Goal: Information Seeking & Learning: Learn about a topic

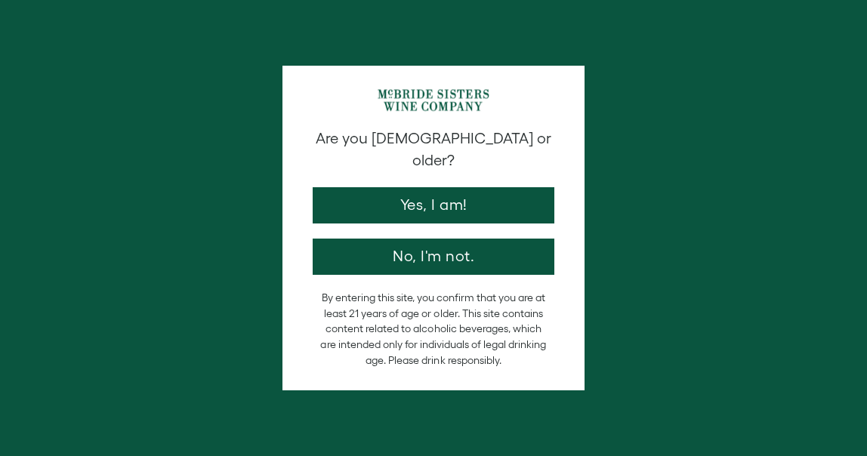
click at [396, 167] on div "Are you [DEMOGRAPHIC_DATA] or older? Yes, I am! No, I'm not." at bounding box center [433, 201] width 257 height 147
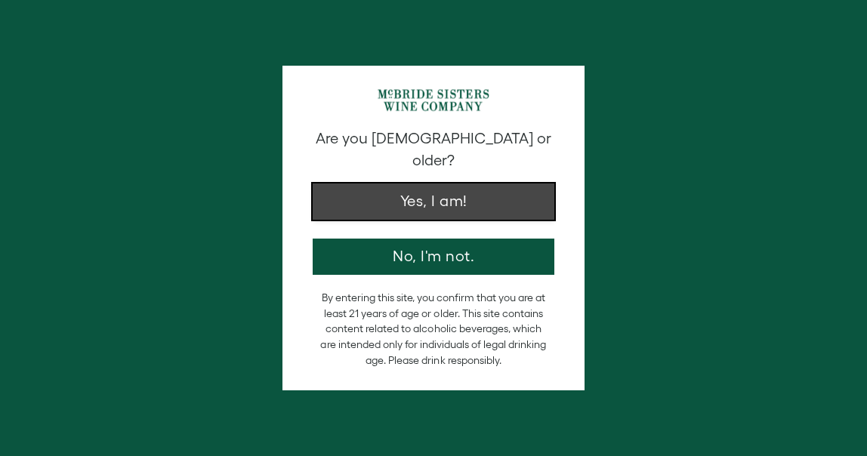
click at [397, 184] on button "Yes, I am!" at bounding box center [434, 202] width 242 height 36
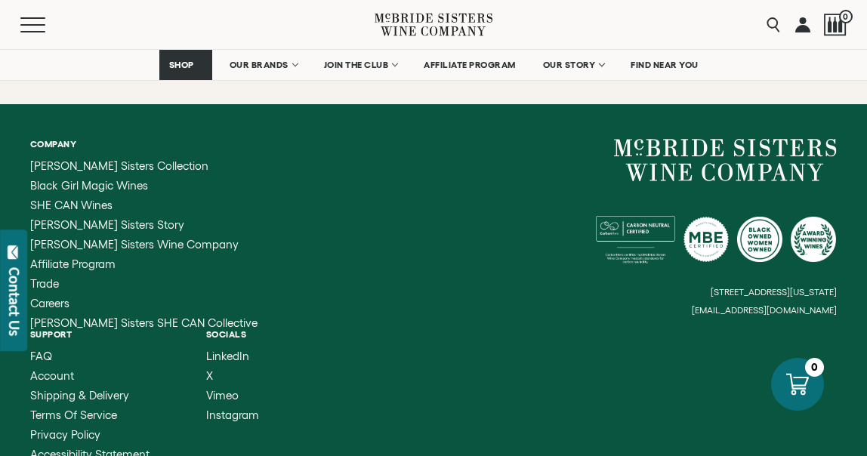
scroll to position [5825, 0]
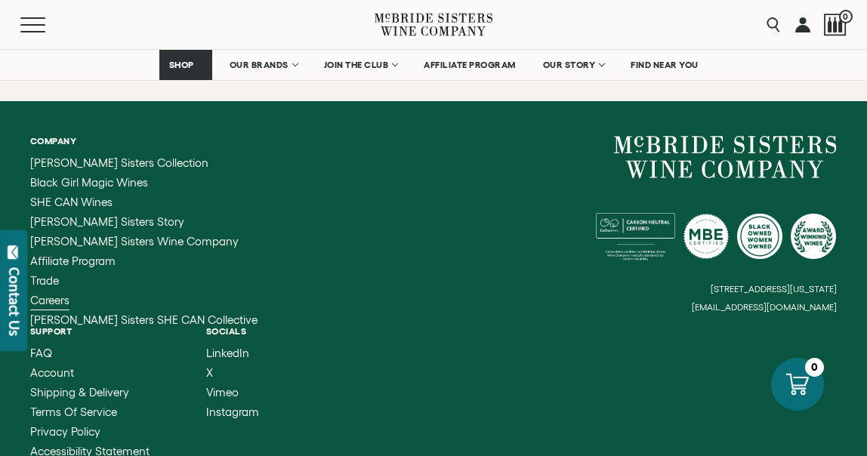
click at [52, 294] on span "Careers" at bounding box center [49, 300] width 39 height 13
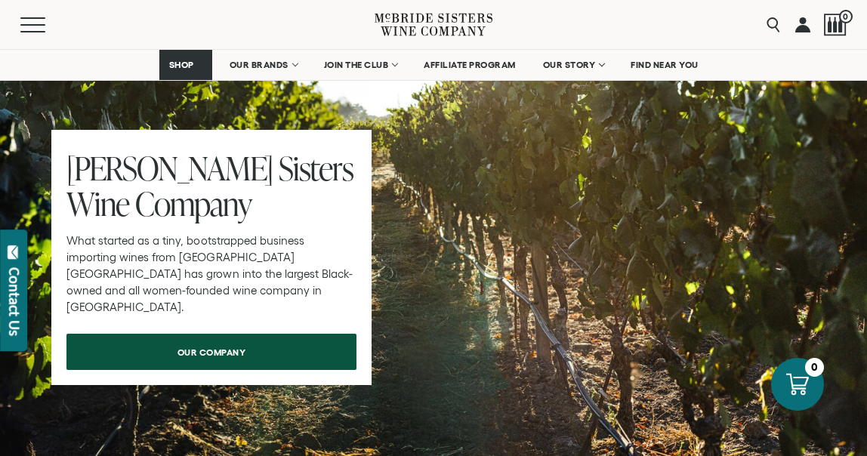
scroll to position [1237, 0]
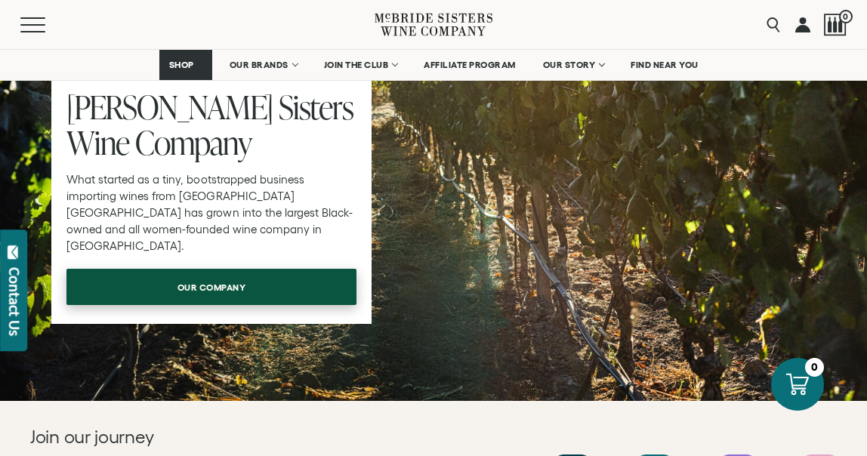
click at [127, 283] on link "our company" at bounding box center [211, 287] width 290 height 36
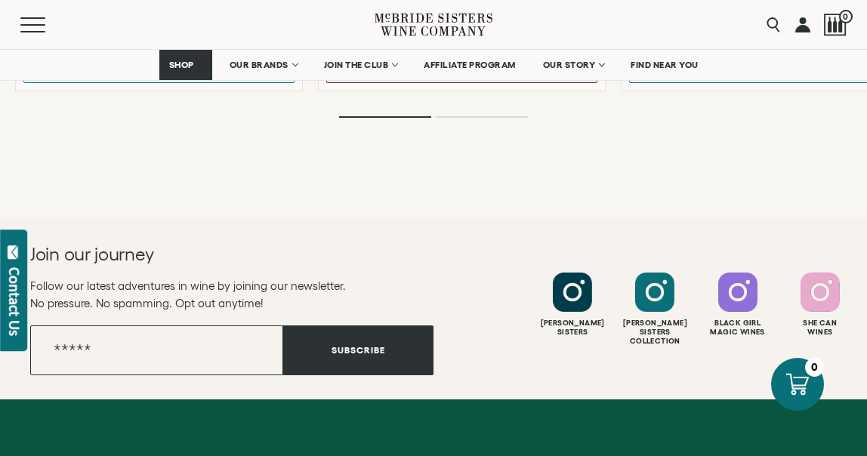
scroll to position [2958, 0]
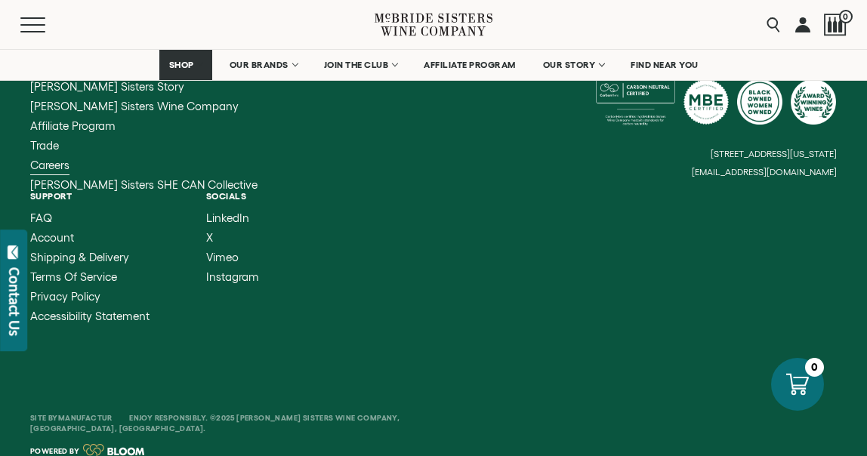
click at [61, 159] on span "Careers" at bounding box center [49, 165] width 39 height 13
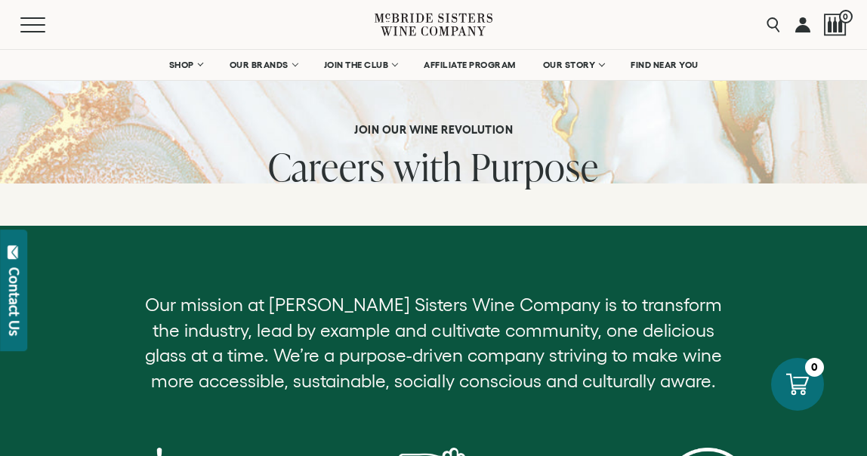
scroll to position [42, 0]
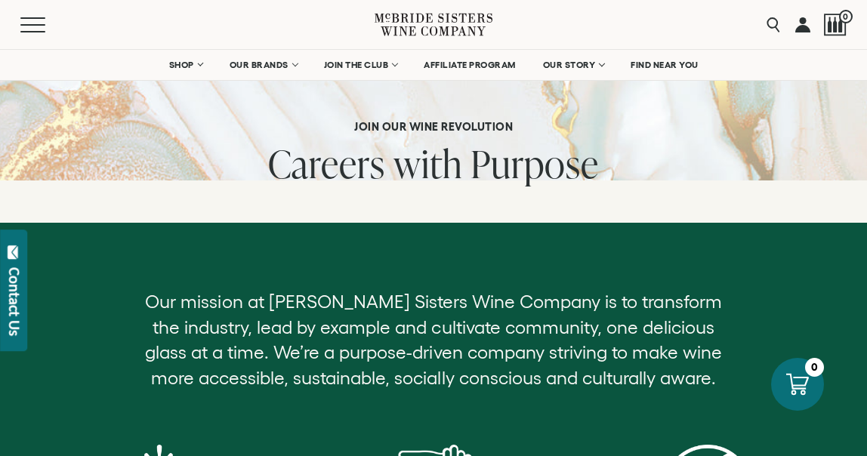
click at [357, 162] on span "Careers" at bounding box center [326, 163] width 117 height 52
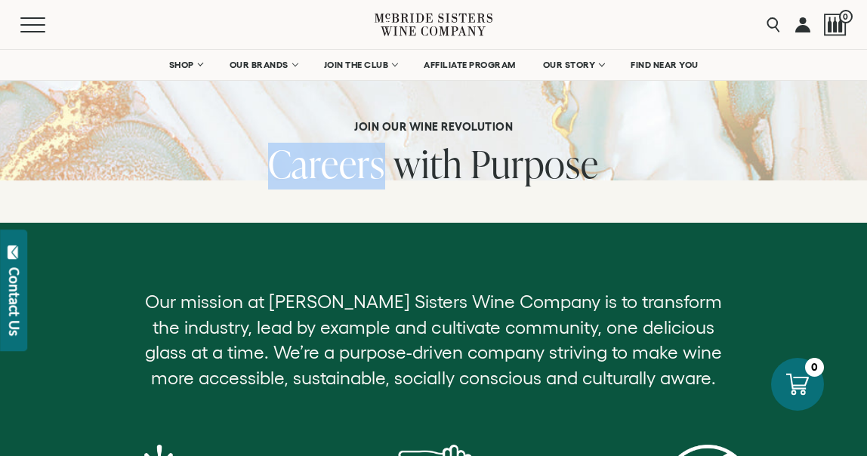
click at [357, 162] on span "Careers" at bounding box center [326, 163] width 117 height 52
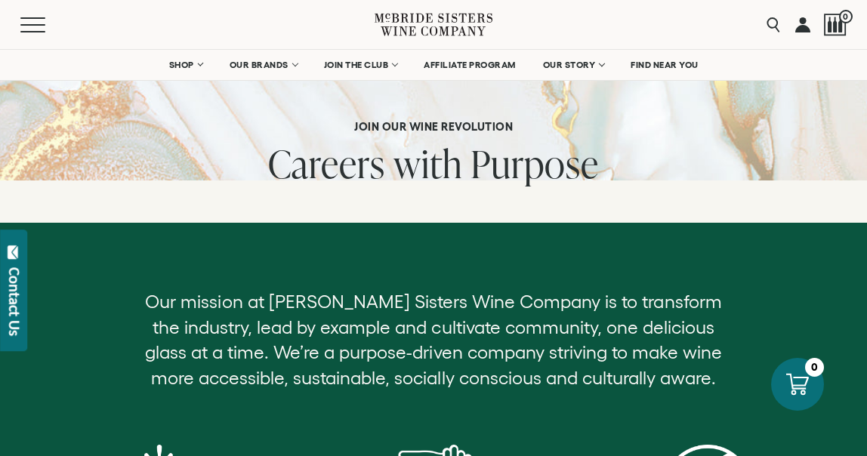
click at [396, 122] on h6 "Join our Wine Revolution" at bounding box center [433, 127] width 331 height 14
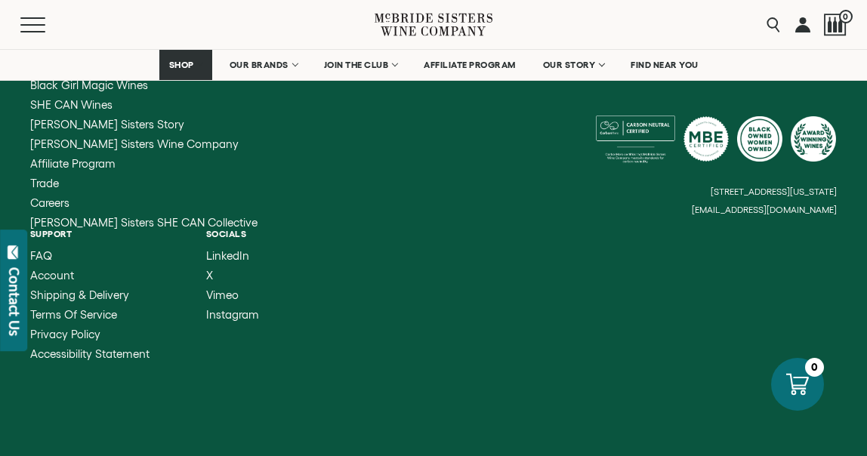
scroll to position [1828, 0]
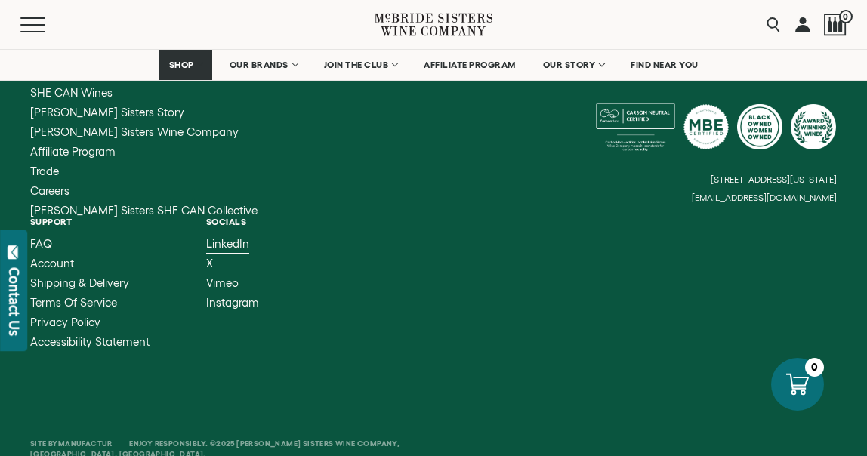
click at [239, 248] on span "LinkedIn" at bounding box center [227, 243] width 43 height 13
